Goal: Find specific page/section: Find specific page/section

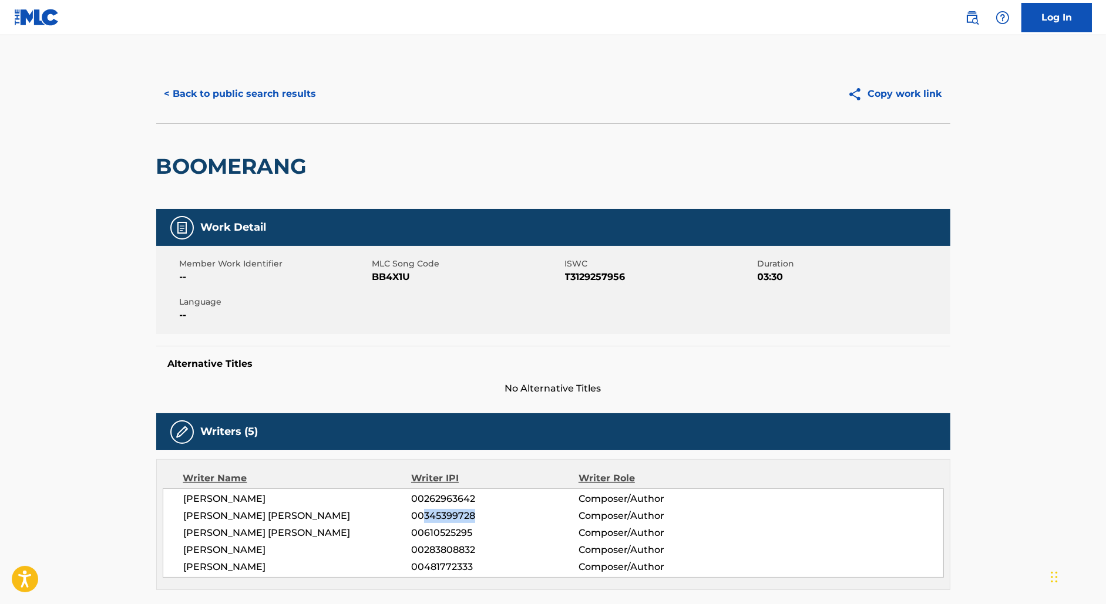
click at [245, 88] on button "< Back to public search results" at bounding box center [240, 93] width 169 height 29
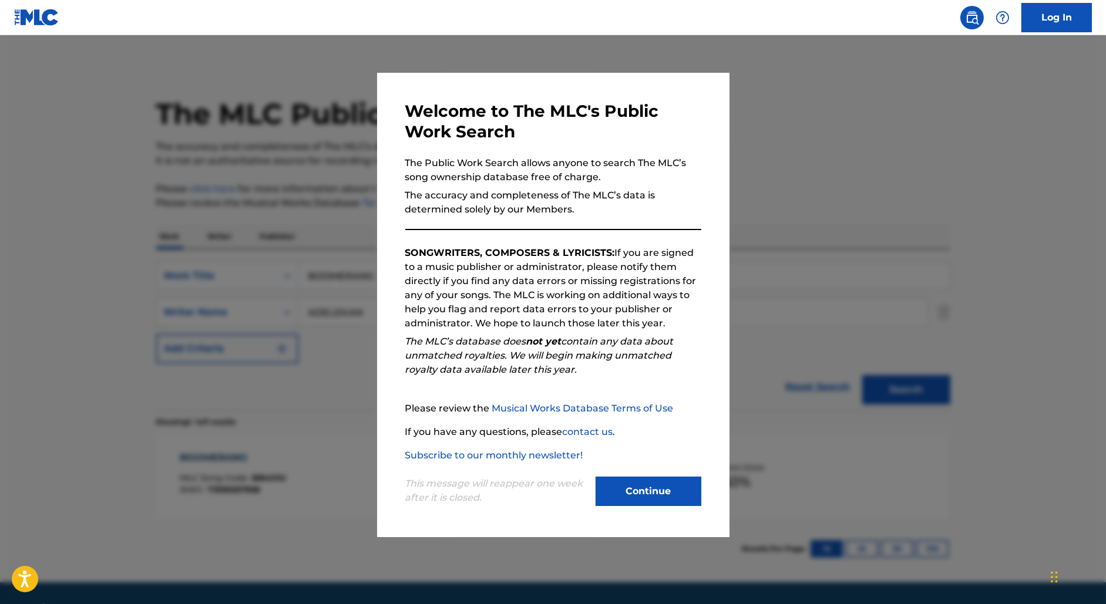
click at [235, 125] on div at bounding box center [553, 337] width 1106 height 604
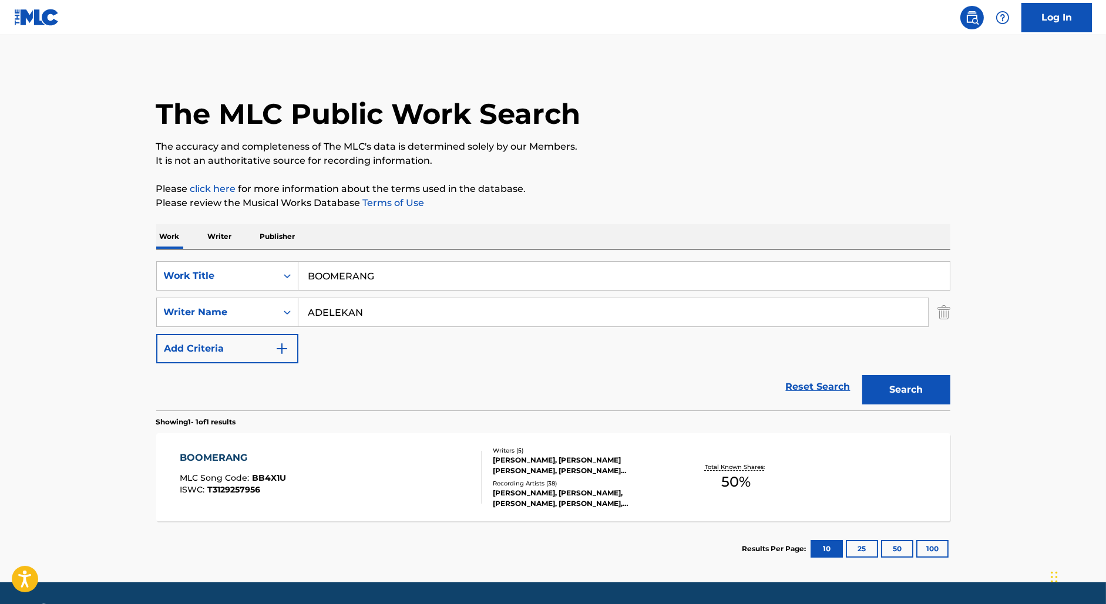
click at [220, 233] on p "Writer" at bounding box center [219, 236] width 31 height 25
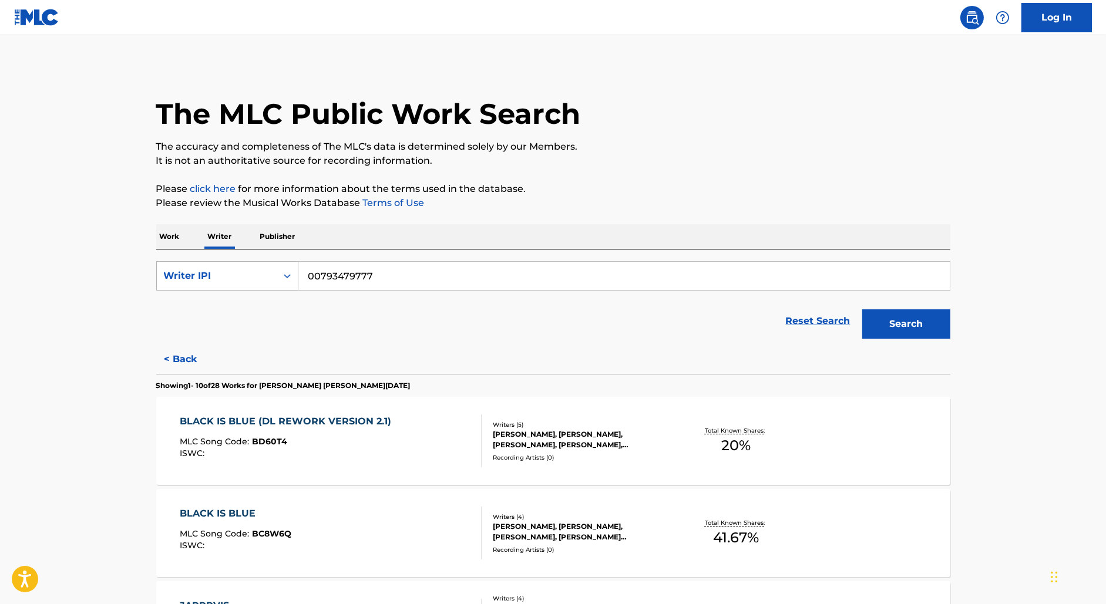
drag, startPoint x: 405, startPoint y: 270, endPoint x: 222, endPoint y: 262, distance: 182.8
click at [222, 262] on div "SearchWithCriteria2daddfe3-fec8-4efa-a73f-0c5a2a048495 Writer IPI 00793479777" at bounding box center [553, 275] width 794 height 29
paste input "1543538"
click at [862, 309] on button "Search" at bounding box center [906, 323] width 88 height 29
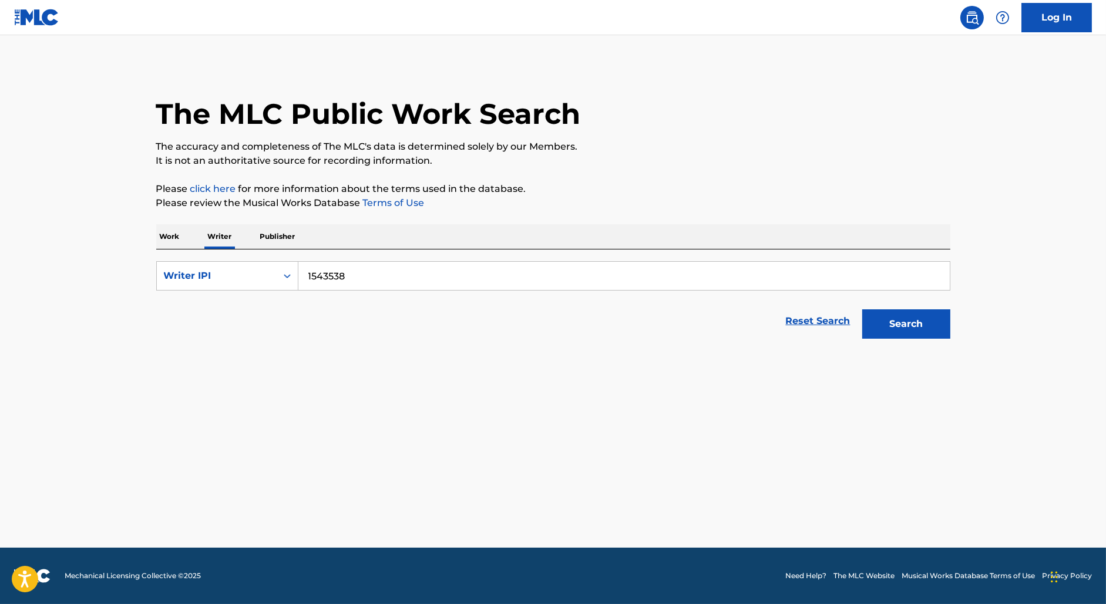
click at [308, 274] on input "1543538" at bounding box center [623, 276] width 651 height 28
click at [862, 309] on button "Search" at bounding box center [906, 323] width 88 height 29
type input "01543538"
click at [862, 309] on button "Search" at bounding box center [906, 323] width 88 height 29
